Goal: Obtain resource: Download file/media

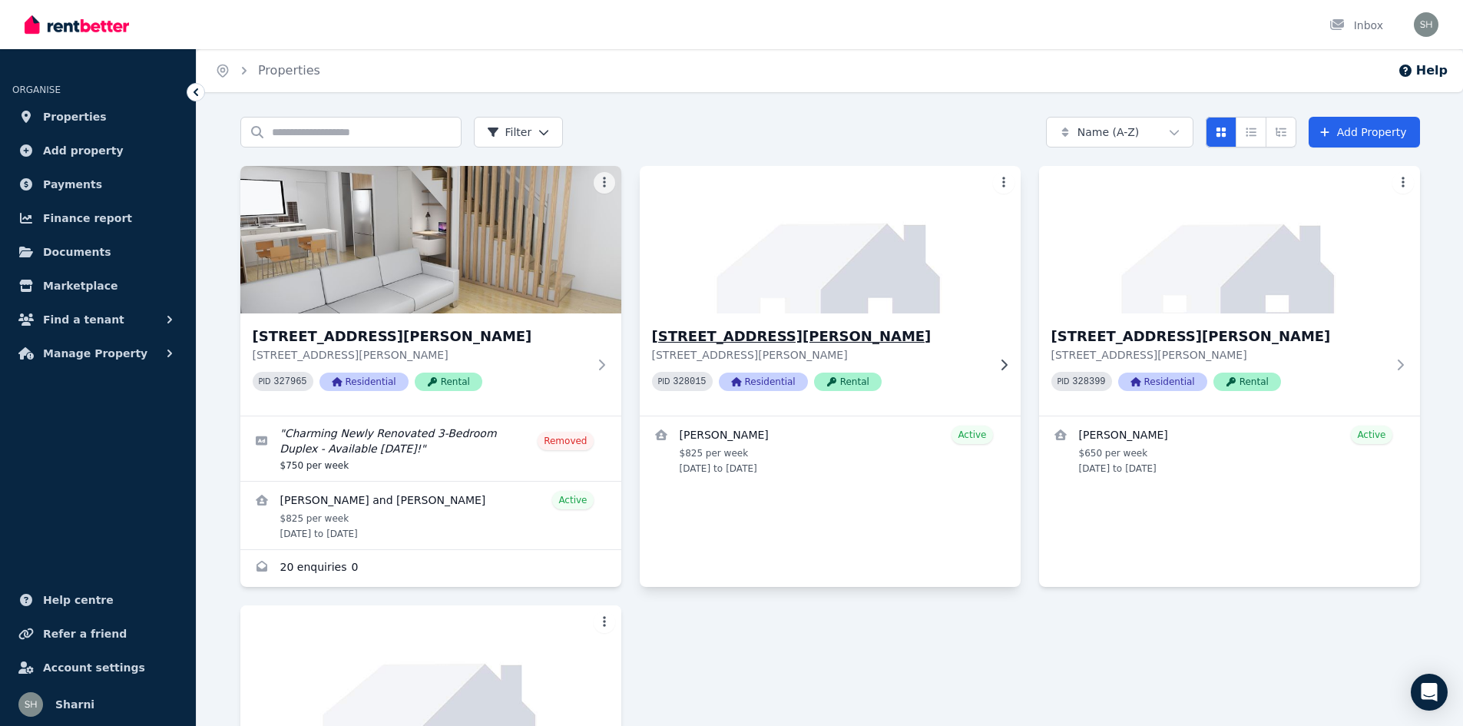
click at [730, 336] on h3 "[STREET_ADDRESS][PERSON_NAME]" at bounding box center [819, 337] width 335 height 22
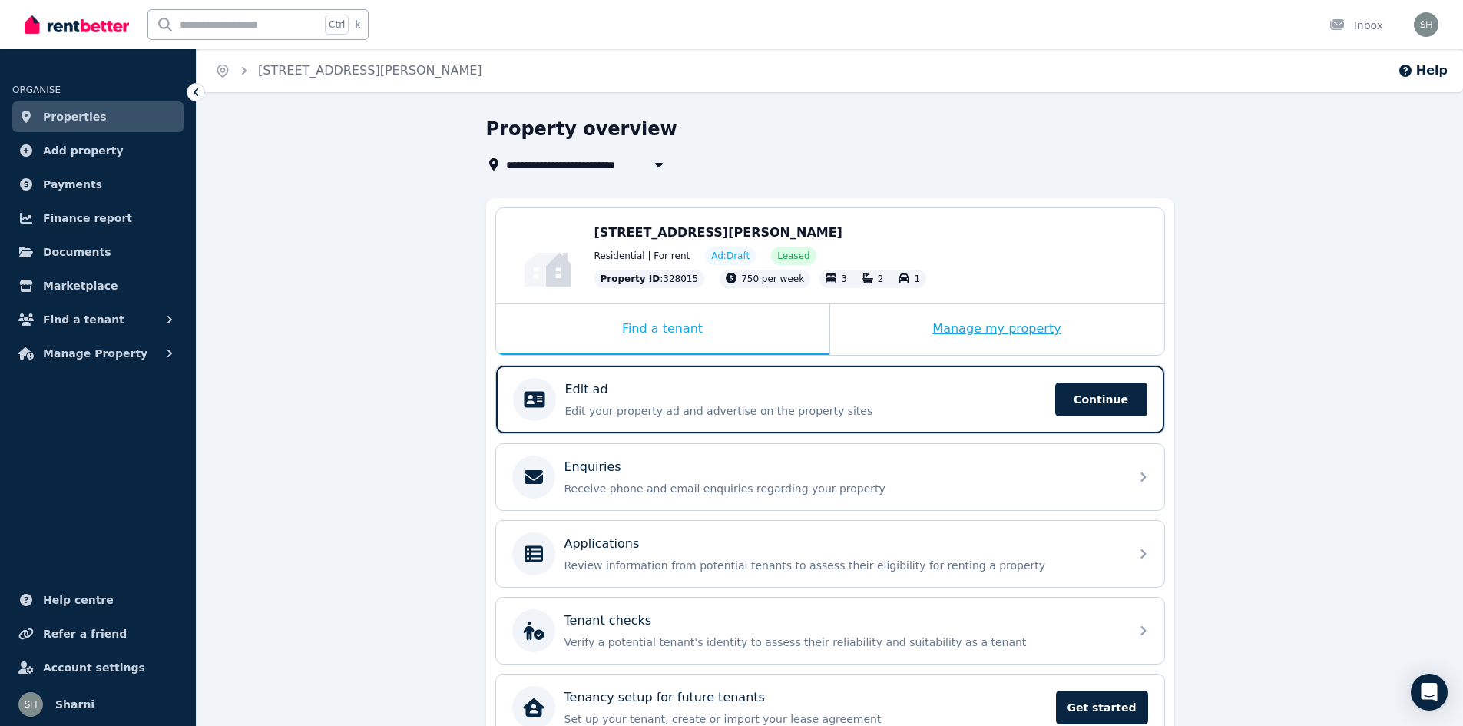
click at [992, 335] on div "Manage my property" at bounding box center [997, 329] width 334 height 51
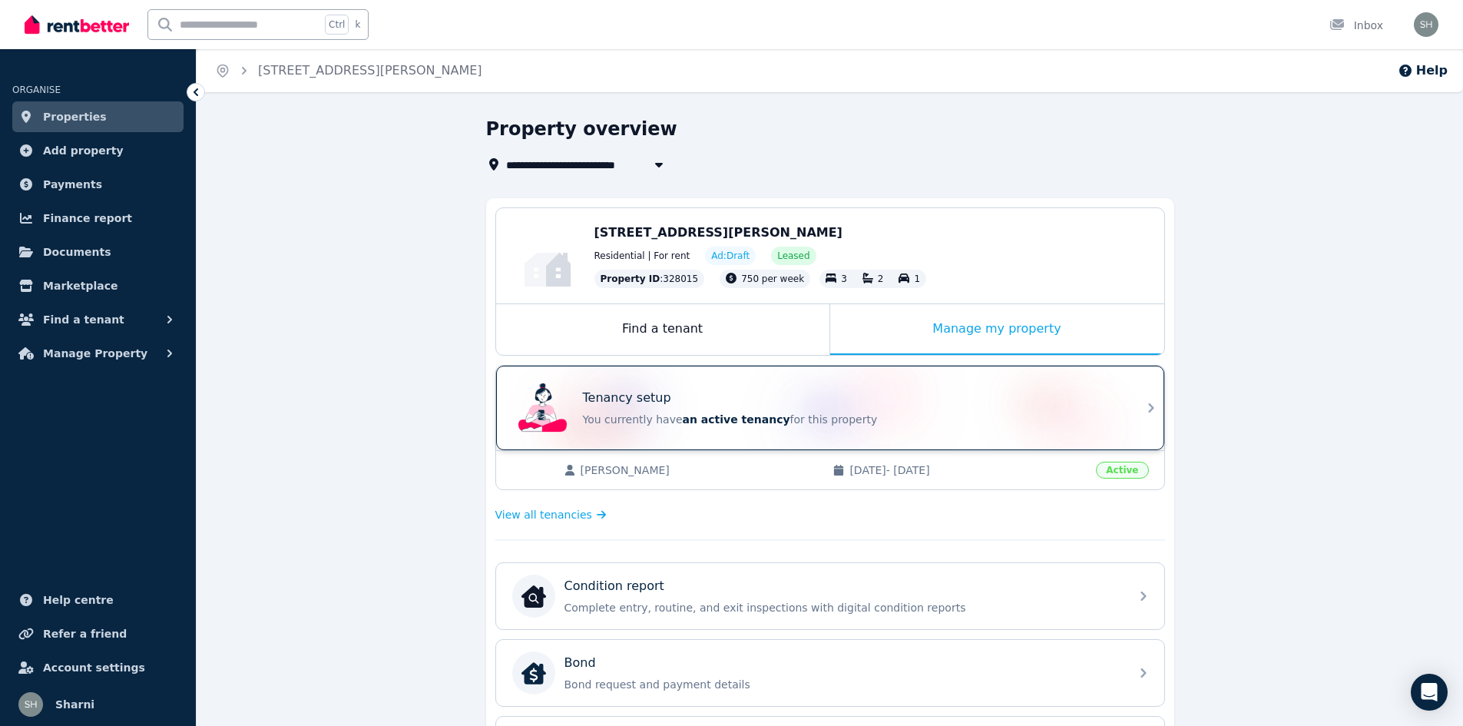
click at [661, 405] on p "Tenancy setup" at bounding box center [627, 398] width 88 height 18
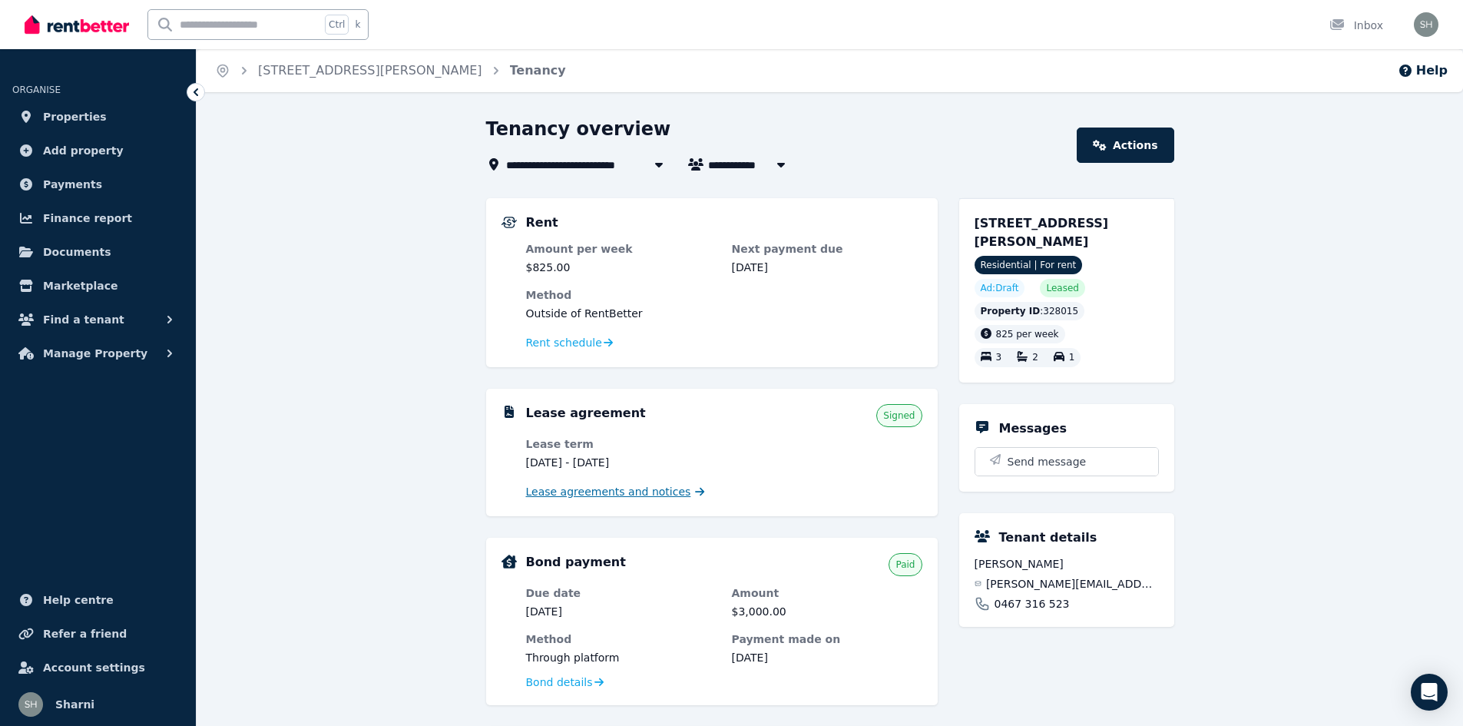
click at [591, 497] on span "Lease agreements and notices" at bounding box center [608, 491] width 165 height 15
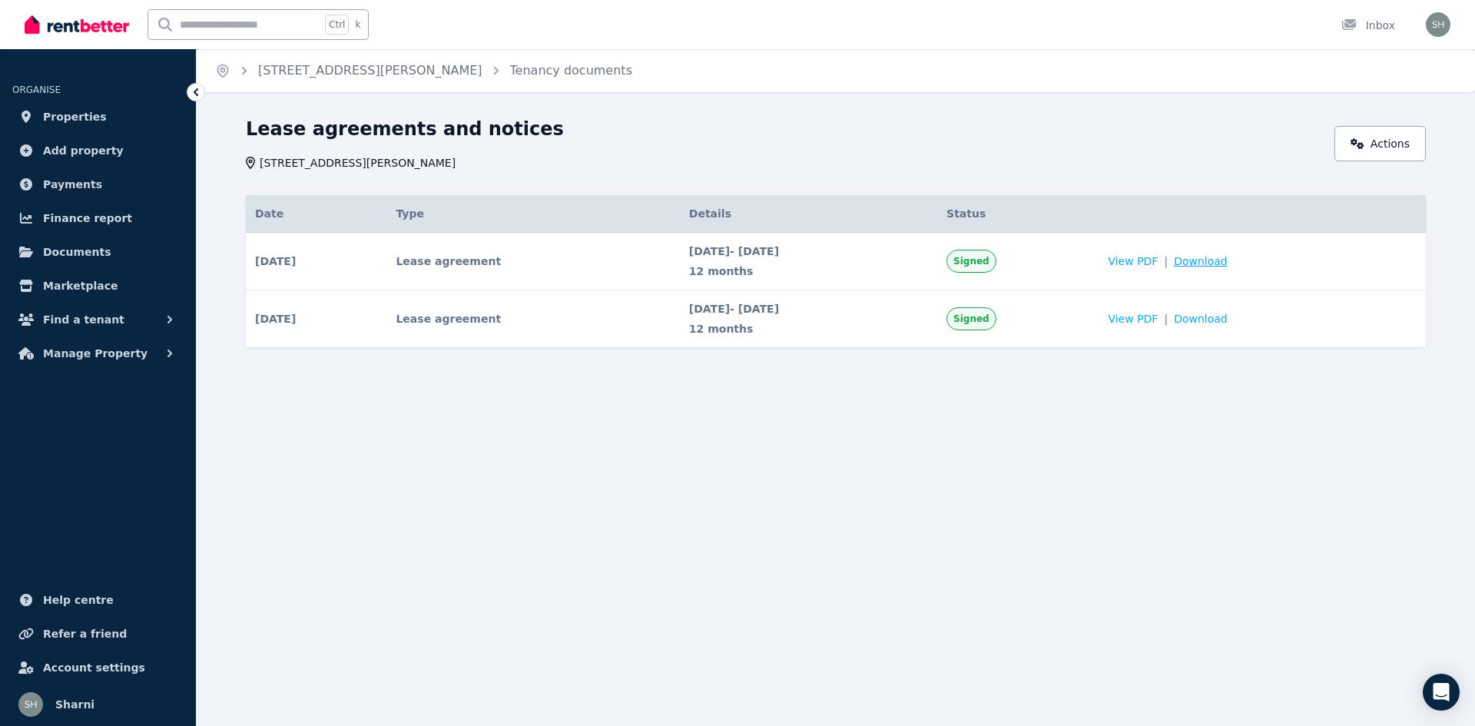
click at [1218, 265] on span "Download" at bounding box center [1201, 261] width 54 height 15
